Goal: Transaction & Acquisition: Obtain resource

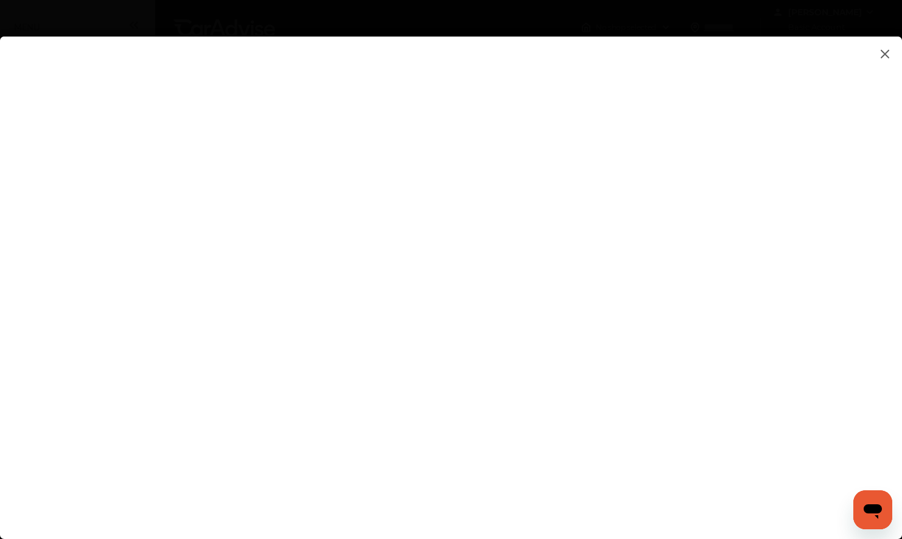
click at [884, 53] on img at bounding box center [885, 53] width 15 height 15
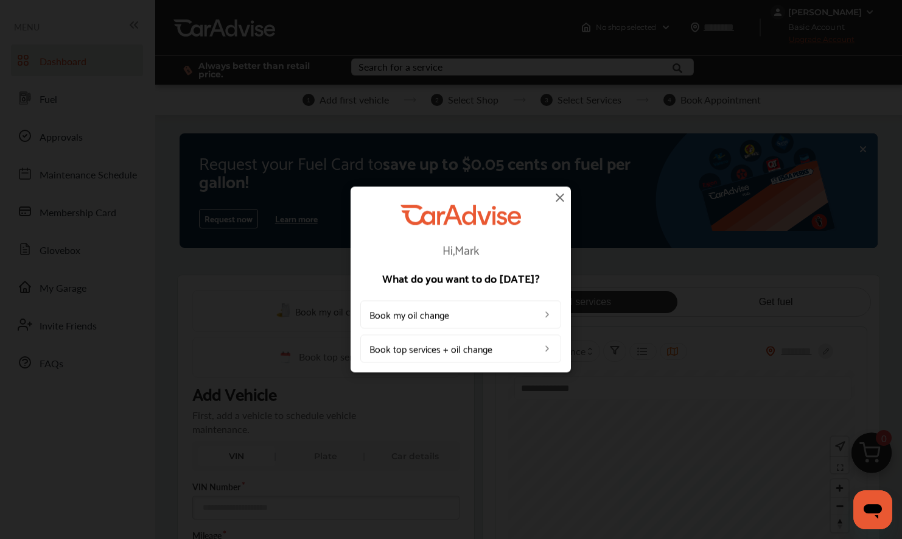
click at [882, 57] on div "Hi, [PERSON_NAME] What do you want to do [DATE]? Book my oil change Book top se…" at bounding box center [460, 279] width 921 height 558
click at [559, 197] on img at bounding box center [560, 197] width 15 height 15
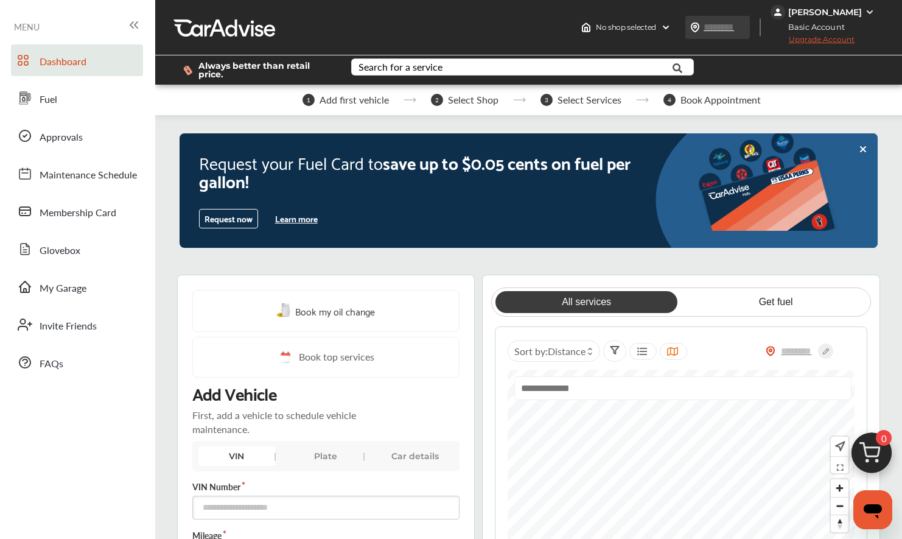
click at [733, 30] on input "text" at bounding box center [731, 27] width 56 height 13
type input "*****"
click at [816, 71] on div at bounding box center [800, 69] width 168 height 29
type input "*****"
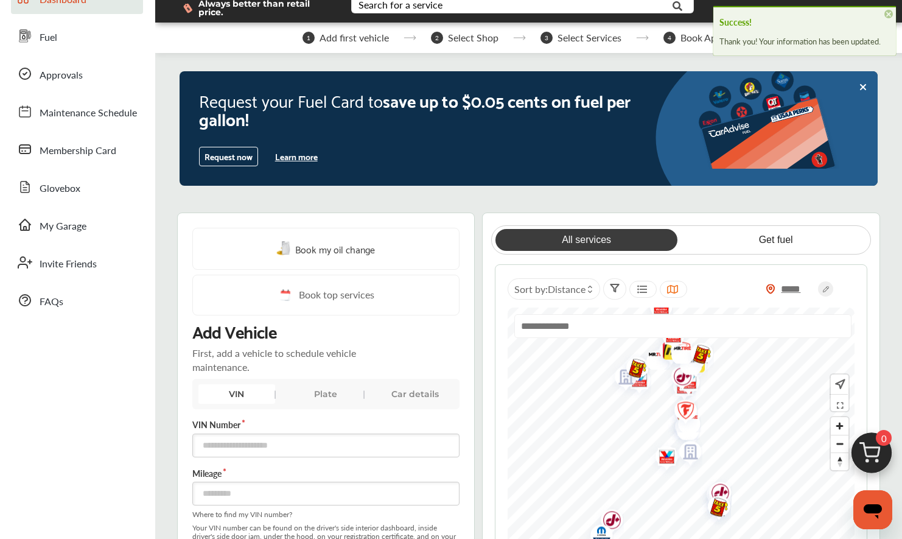
scroll to position [67, 0]
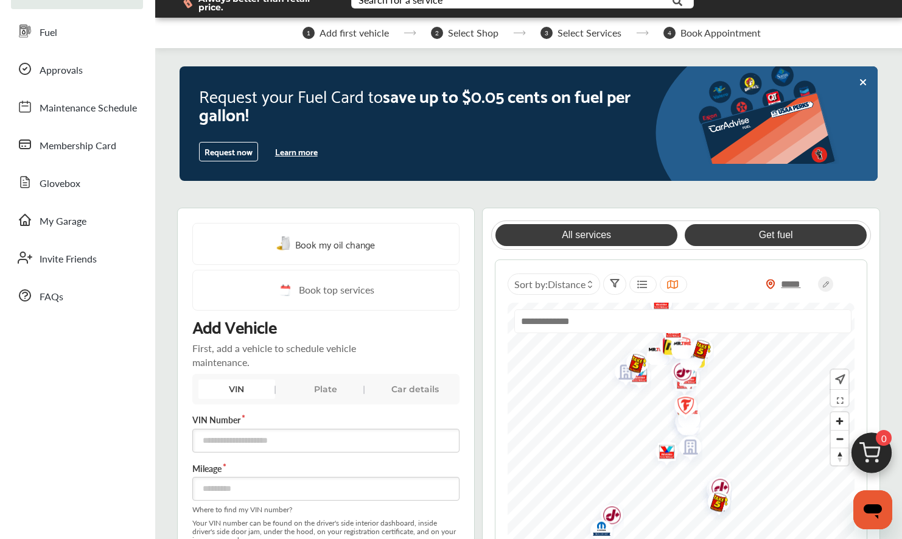
click at [769, 230] on link "Get fuel" at bounding box center [776, 235] width 183 height 22
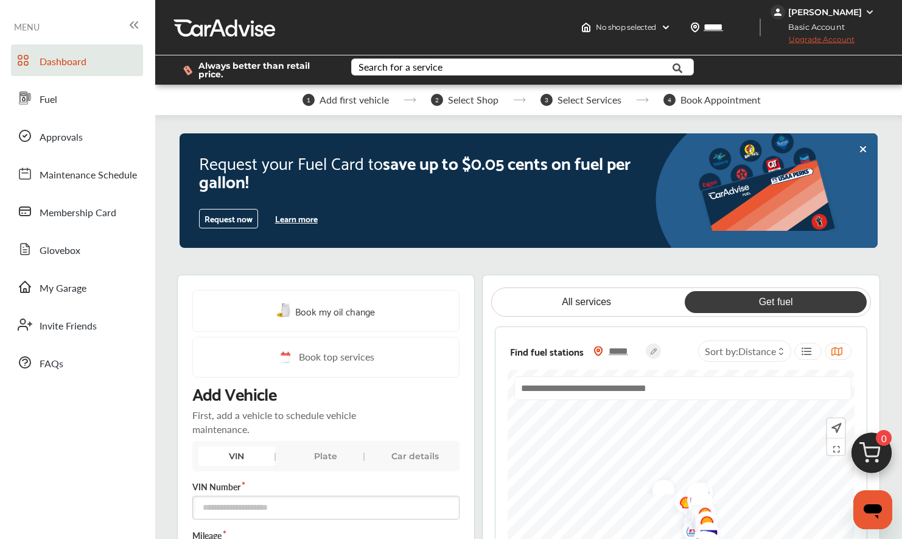
scroll to position [0, 0]
click at [71, 219] on span "Membership Card" at bounding box center [78, 213] width 77 height 16
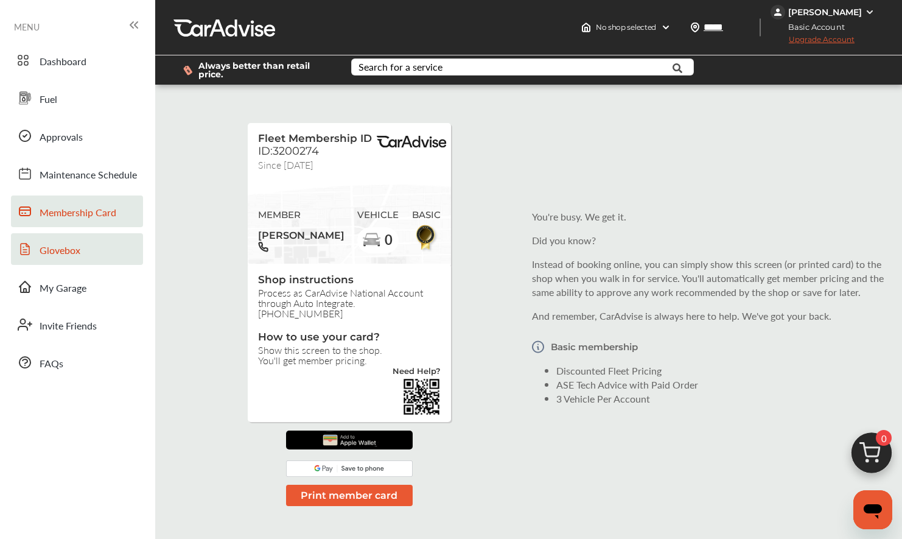
click at [71, 235] on link "Glovebox" at bounding box center [77, 249] width 132 height 32
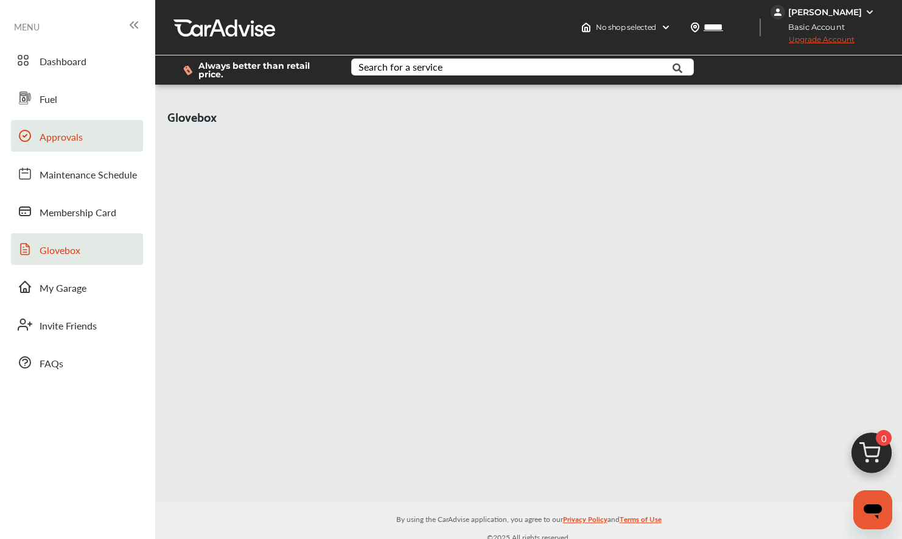
scroll to position [-1, 0]
click at [58, 125] on link "Approvals" at bounding box center [77, 136] width 132 height 32
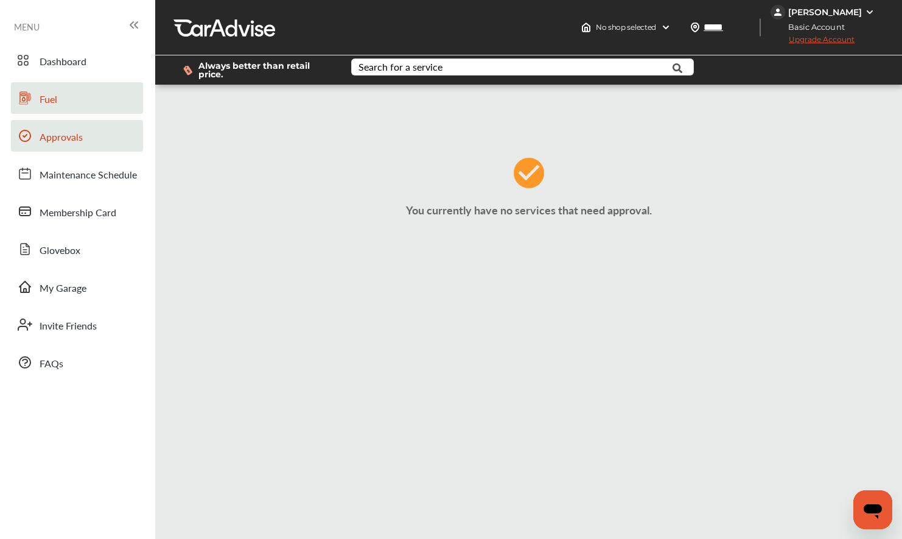
click at [61, 102] on link "Fuel" at bounding box center [77, 98] width 132 height 32
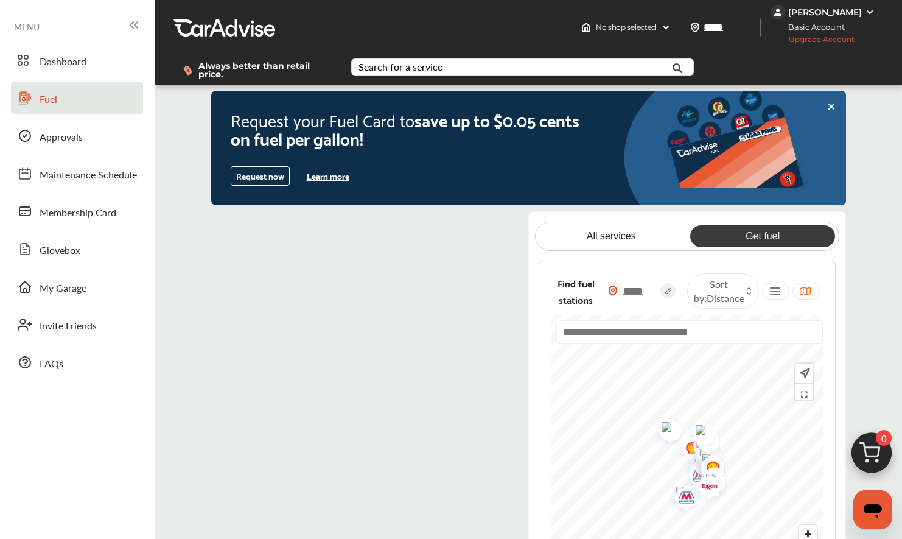
click at [313, 181] on button "Learn more" at bounding box center [328, 176] width 52 height 18
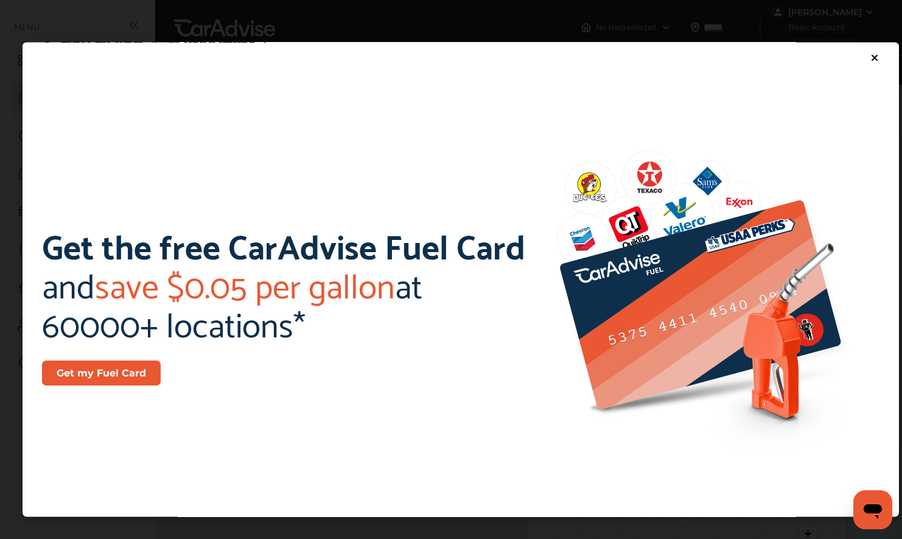
scroll to position [68, 0]
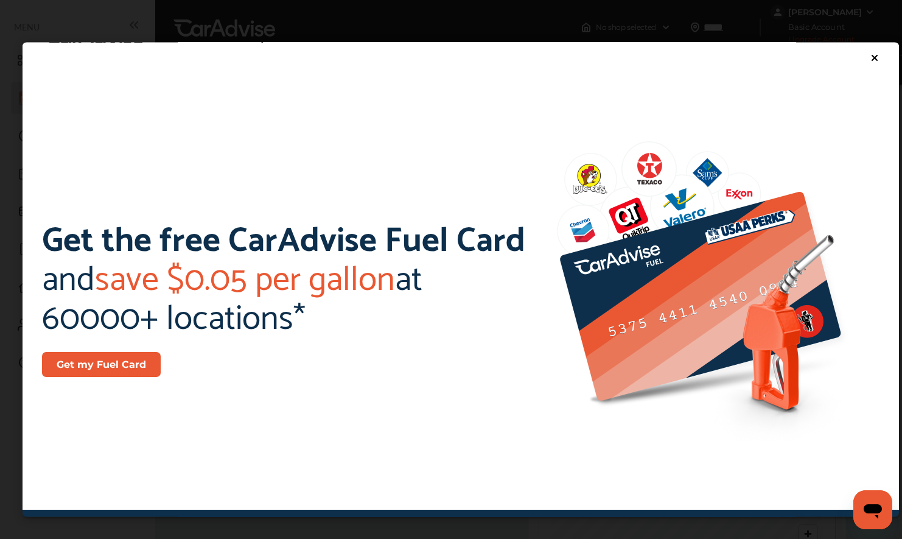
click at [136, 362] on button "Get my Fuel Card" at bounding box center [101, 363] width 119 height 25
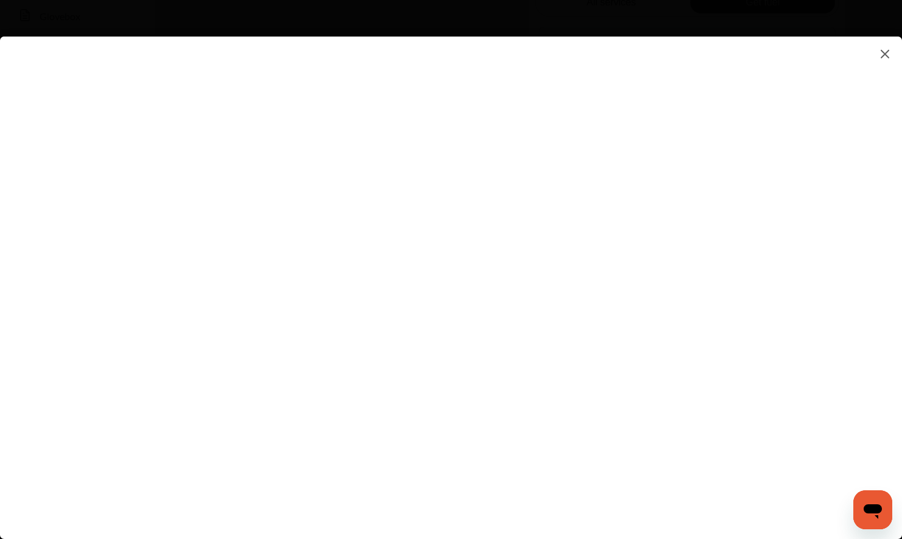
scroll to position [301, 0]
click at [580, 319] on flutter-view at bounding box center [451, 276] width 902 height 478
click at [881, 56] on img at bounding box center [885, 53] width 15 height 15
